Goal: Information Seeking & Learning: Learn about a topic

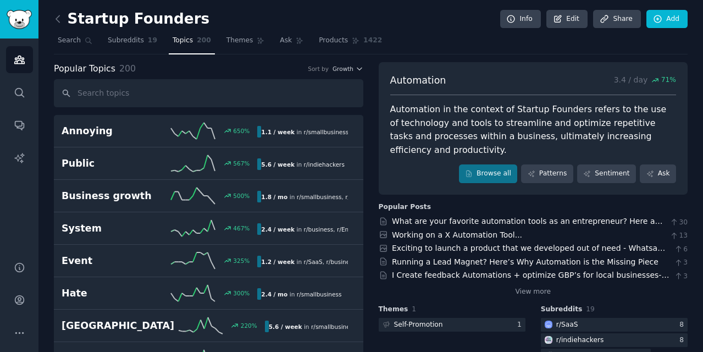
scroll to position [62, 0]
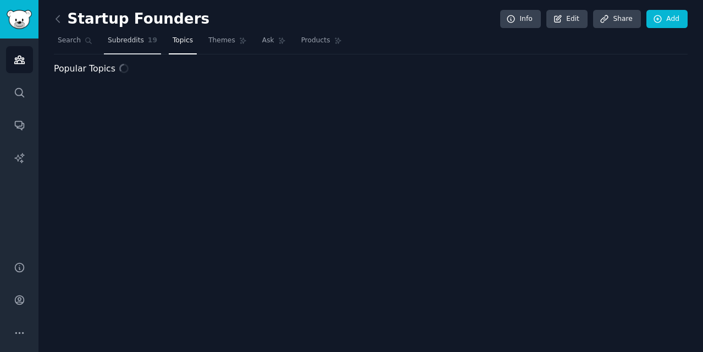
click at [126, 46] on link "Subreddits 19" at bounding box center [132, 43] width 57 height 23
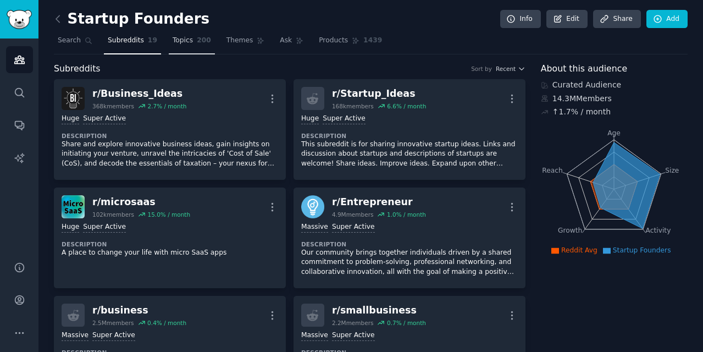
click at [176, 43] on span "Topics" at bounding box center [182, 41] width 20 height 10
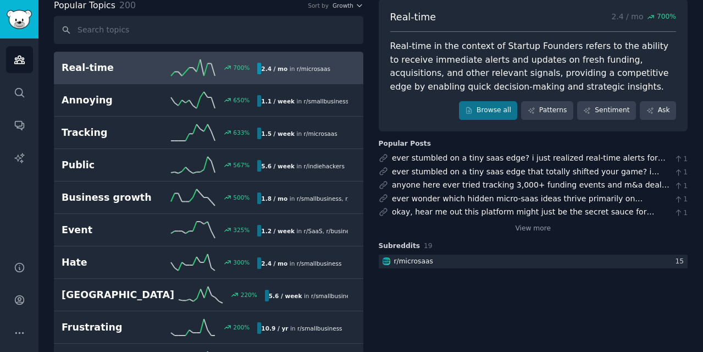
scroll to position [64, 0]
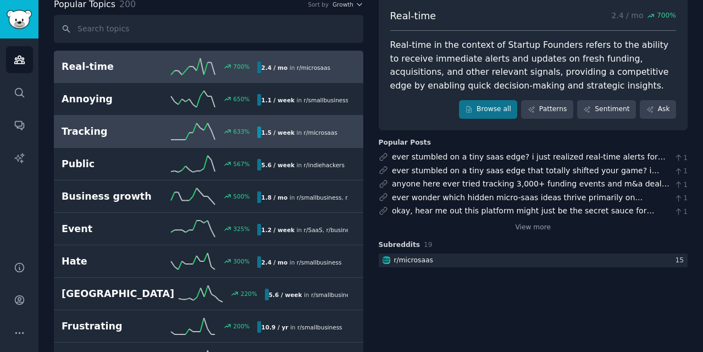
click at [192, 138] on icon at bounding box center [193, 131] width 44 height 16
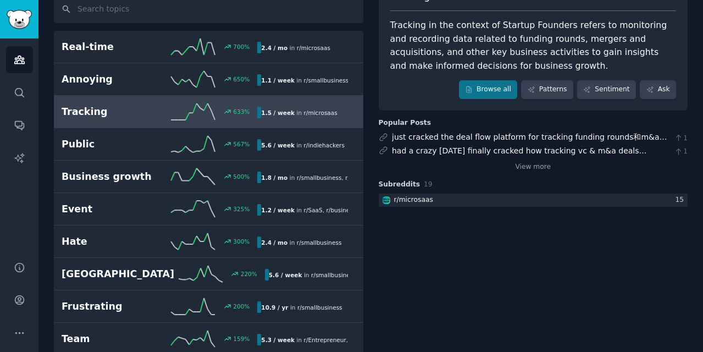
scroll to position [76, 0]
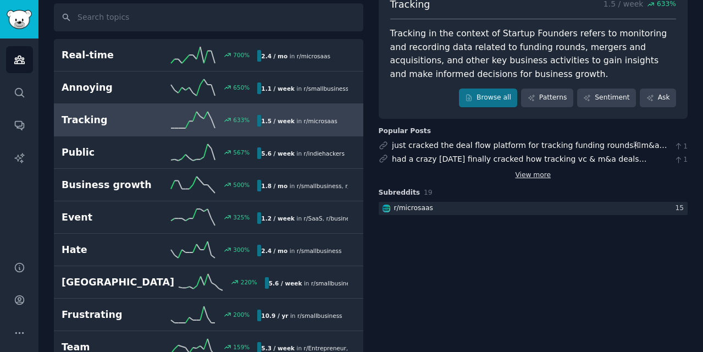
click at [543, 171] on link "View more" at bounding box center [533, 175] width 36 height 10
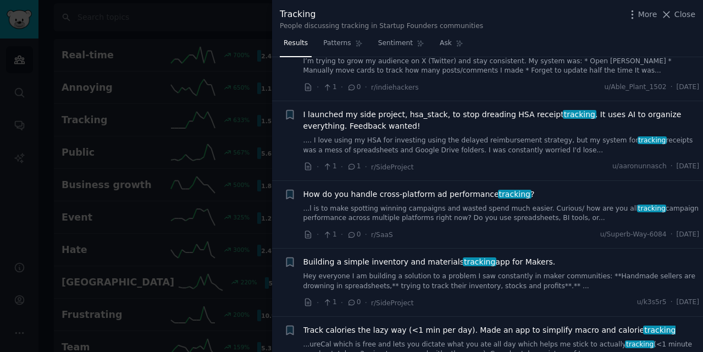
scroll to position [542, 0]
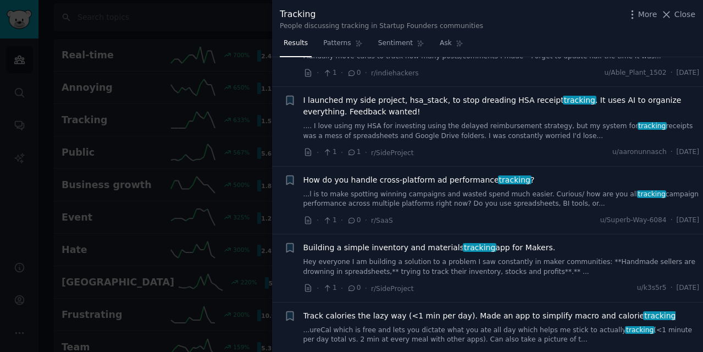
click at [458, 272] on link "Hey everyone I am building a solution to a problem I saw constantly in maker co…" at bounding box center [501, 266] width 396 height 19
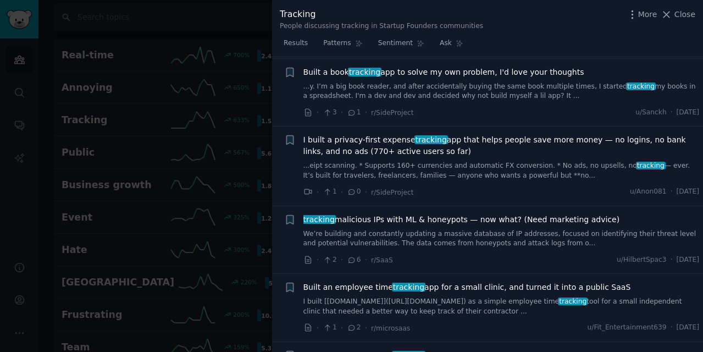
scroll to position [3367, 0]
